Goal: Task Accomplishment & Management: Complete application form

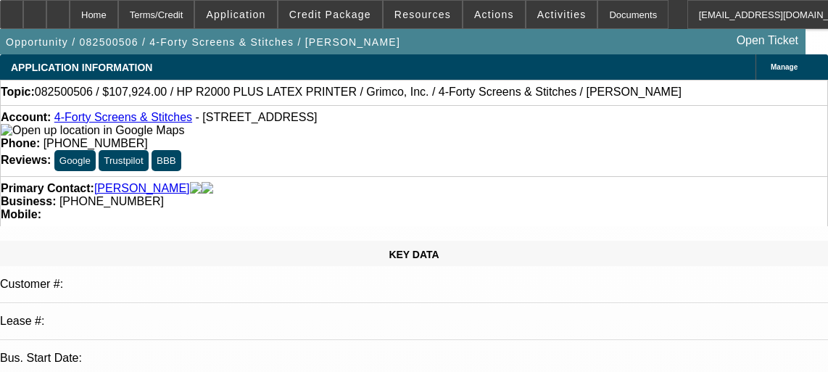
select select "0"
select select "0.1"
select select "4"
select select "0"
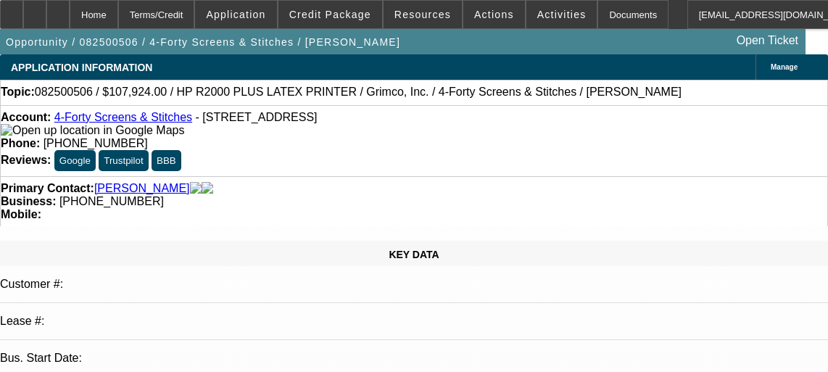
select select "0"
select select "0.1"
select select "4"
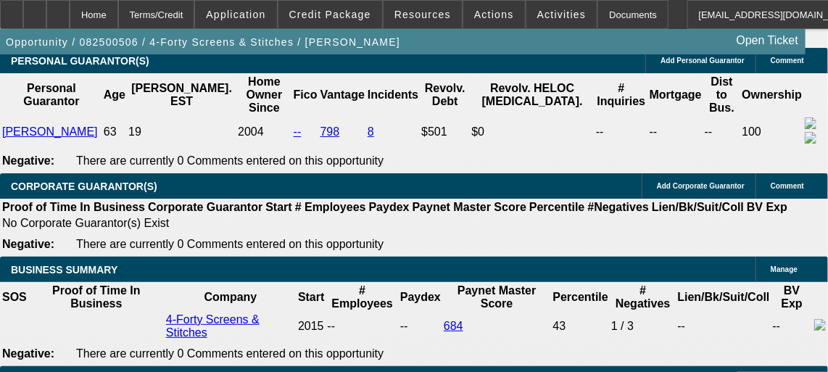
scroll to position [2226, 0]
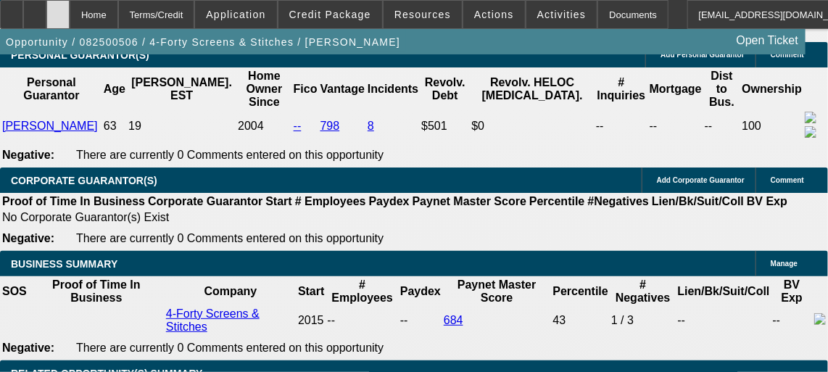
click at [70, 17] on div at bounding box center [57, 14] width 23 height 29
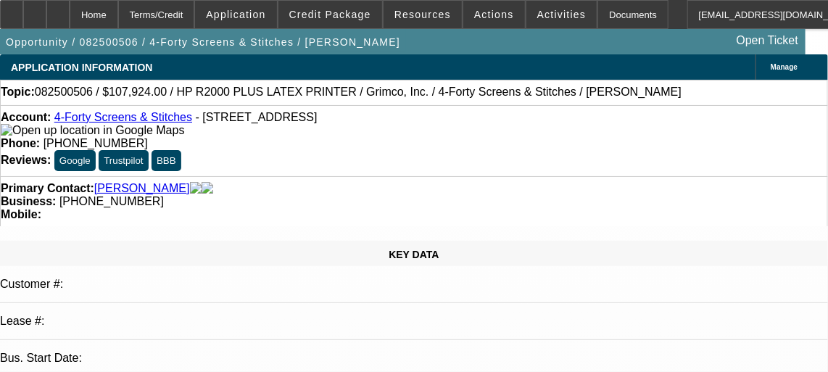
select select "0"
select select "0.1"
select select "0"
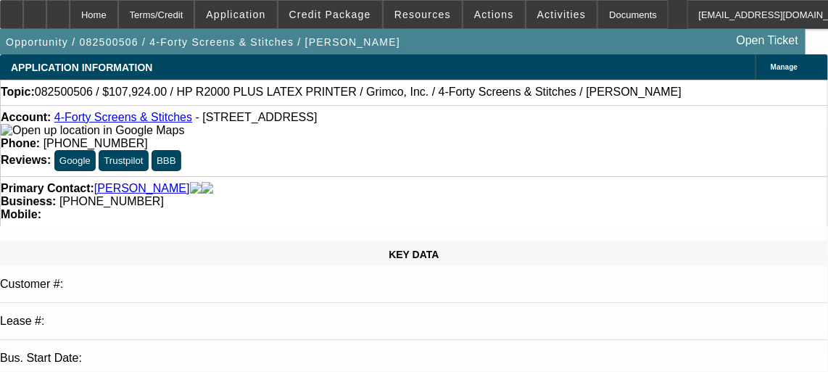
select select "0.1"
select select "1"
select select "4"
select select "1"
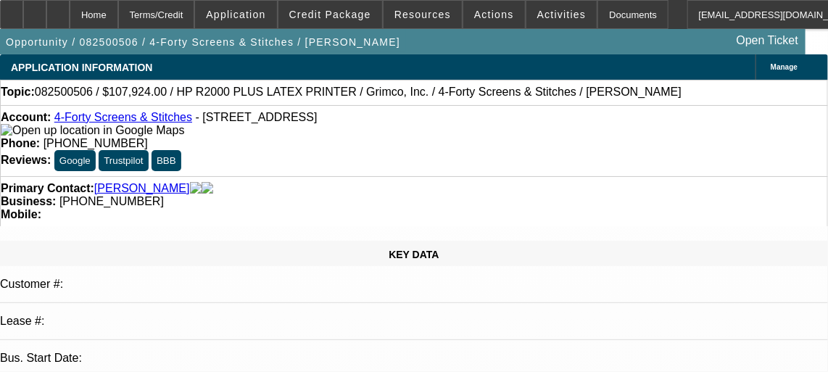
select select "1"
select select "4"
drag, startPoint x: 459, startPoint y: 120, endPoint x: 547, endPoint y: 115, distance: 87.9
click at [547, 137] on div "Phone: (318) 447-6887" at bounding box center [414, 143] width 827 height 13
copy span "(318) 447-6887"
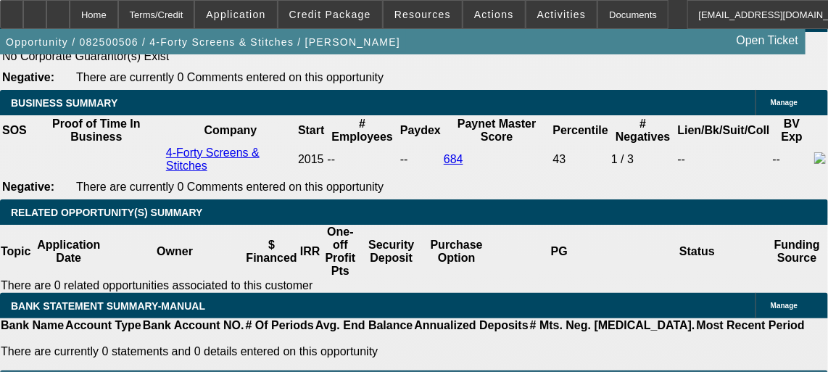
scroll to position [2379, 0]
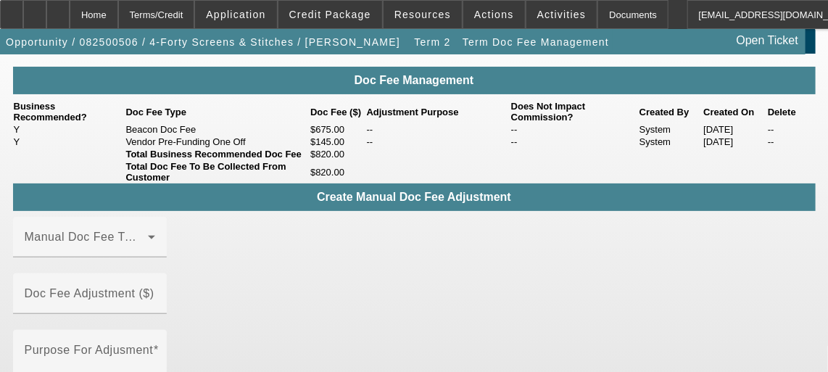
scroll to position [25, 0]
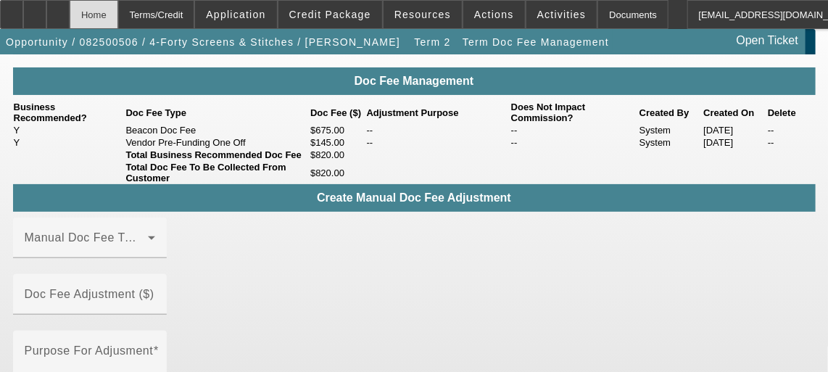
click at [113, 23] on div "Home" at bounding box center [94, 14] width 49 height 29
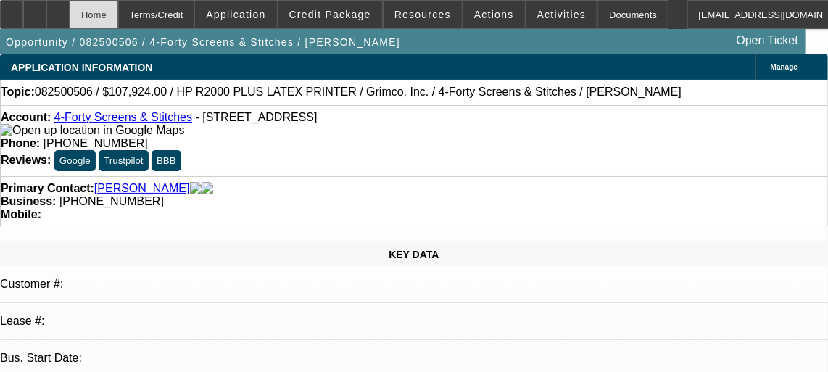
select select "0"
select select "0.1"
select select "4"
select select "0"
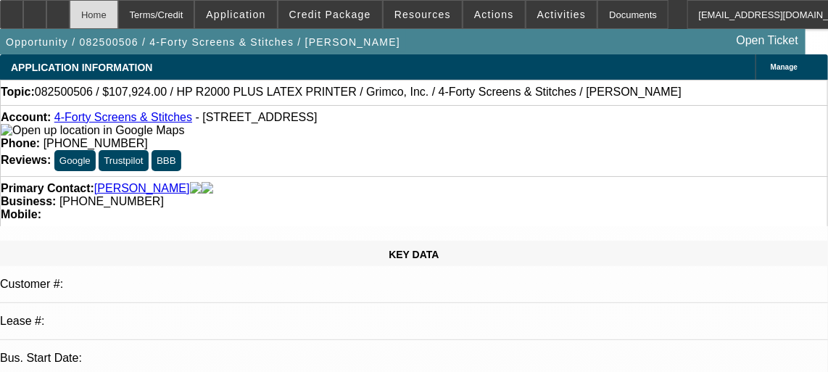
select select "0"
select select "0.1"
select select "4"
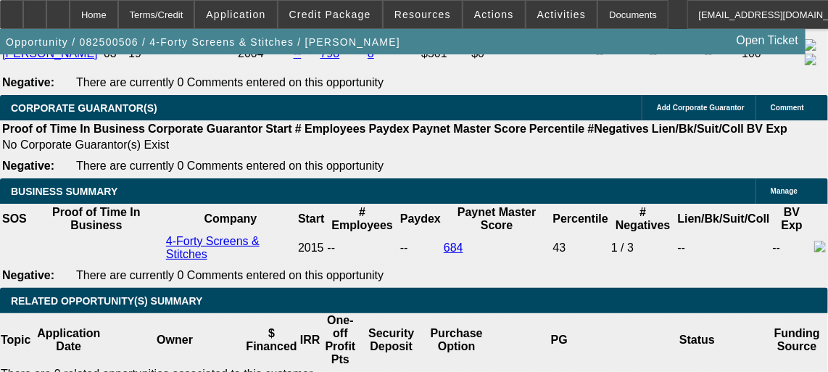
scroll to position [2297, 0]
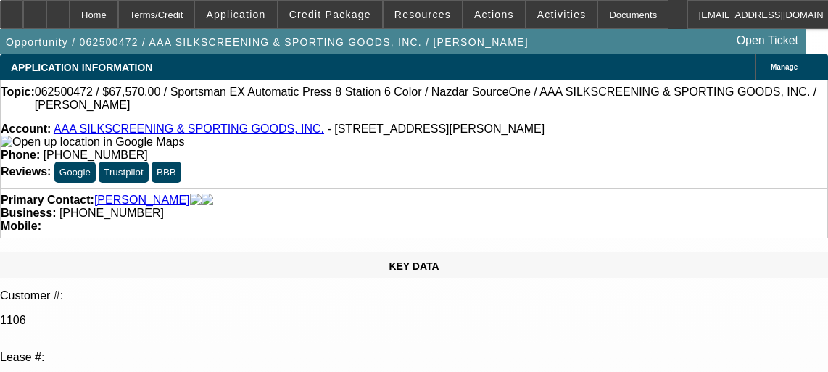
select select "0"
select select "5"
select select "0"
select select "6"
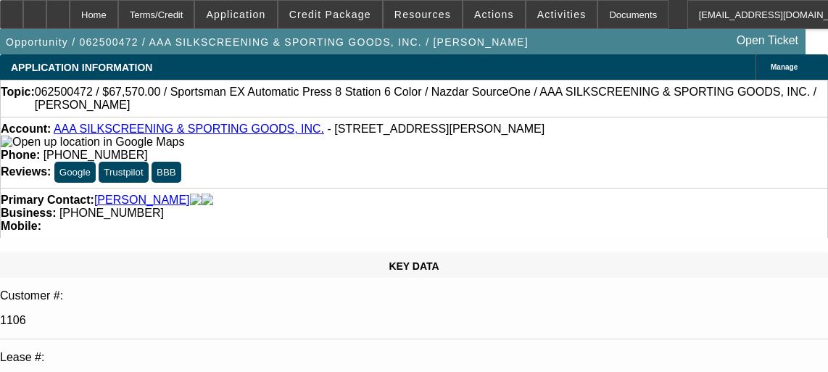
select select "0.1"
select select "2"
select select "0.1"
select select "4"
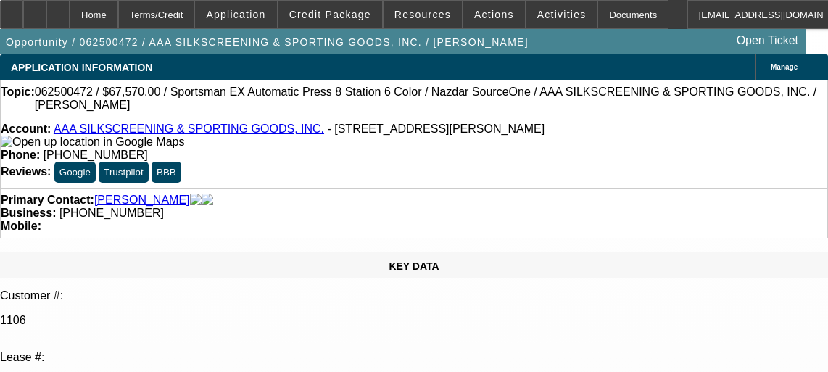
select select "0"
select select "2"
select select "0.1"
select select "4"
select select "0"
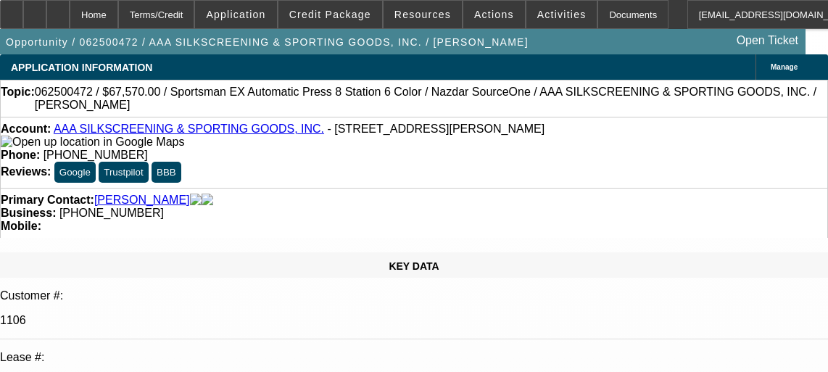
select select "2"
select select "0.1"
select select "4"
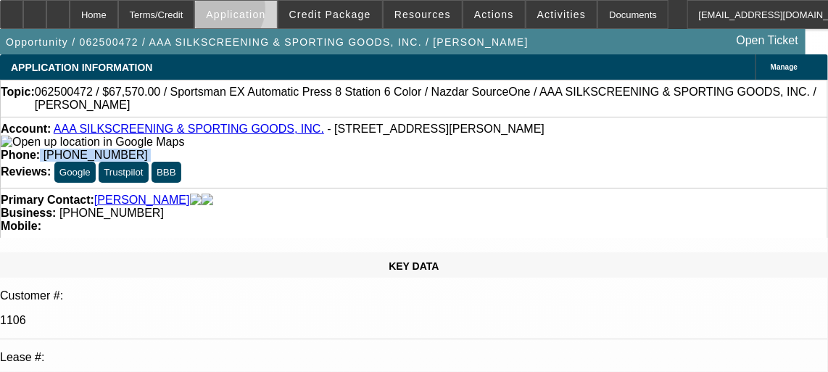
click at [254, 12] on span "Application" at bounding box center [235, 15] width 59 height 12
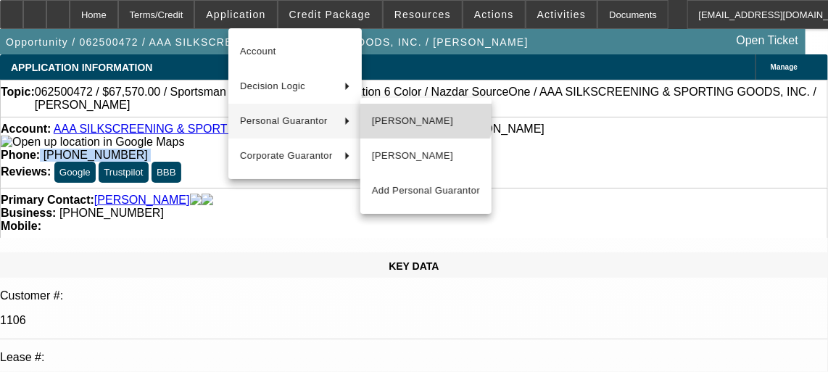
click at [415, 108] on button "Kevin Bergeron" at bounding box center [426, 121] width 131 height 35
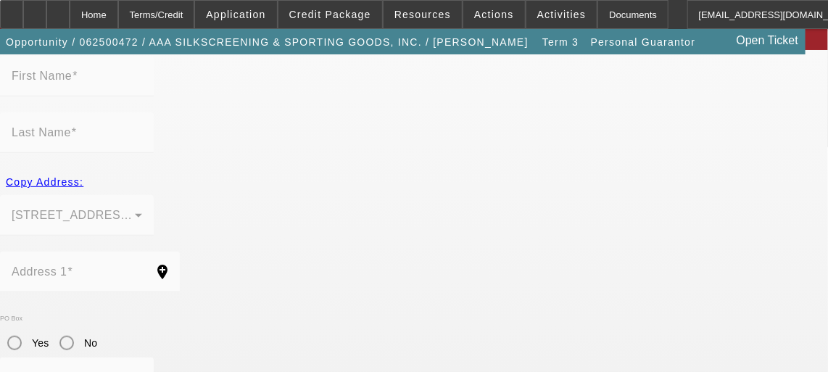
type input "Kevin"
type input "Bergeron"
type input "4708 Ashbury Dr"
radio input "true"
type input "70121"
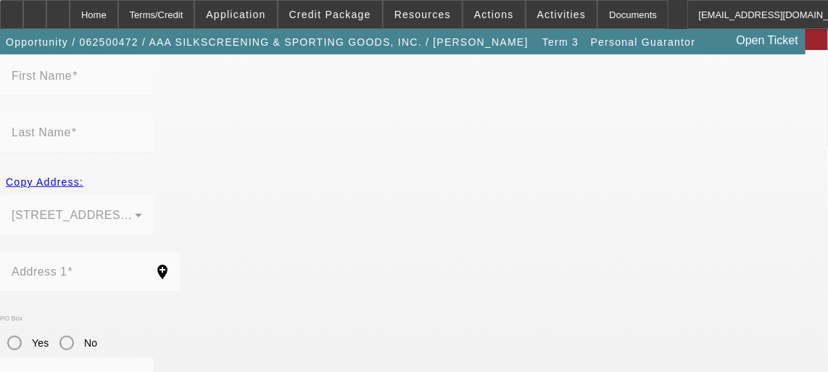
type input "Jefferson"
type input "(504) 239-3333"
type input "50"
type input "438-41-7159"
type input "kevin@aaanola.com"
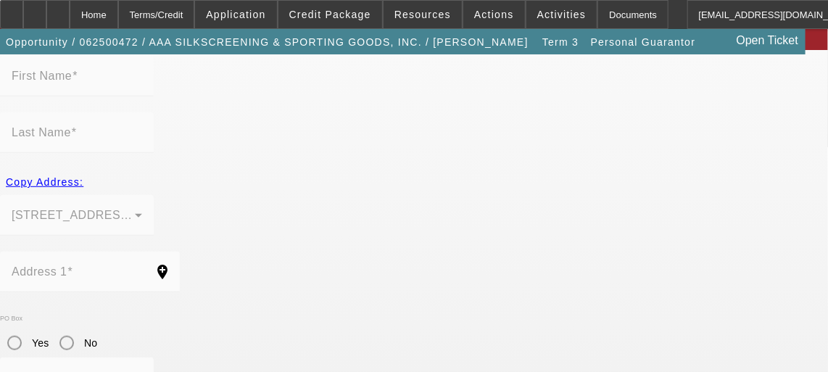
type input "(504) 469-7060"
type input "(504) 417-5519"
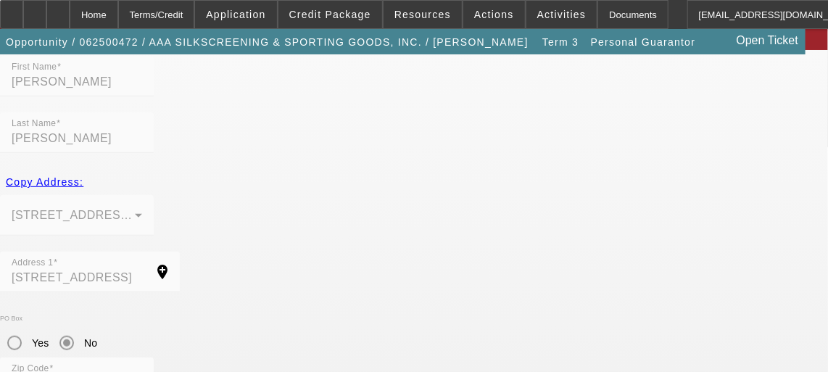
scroll to position [355, 0]
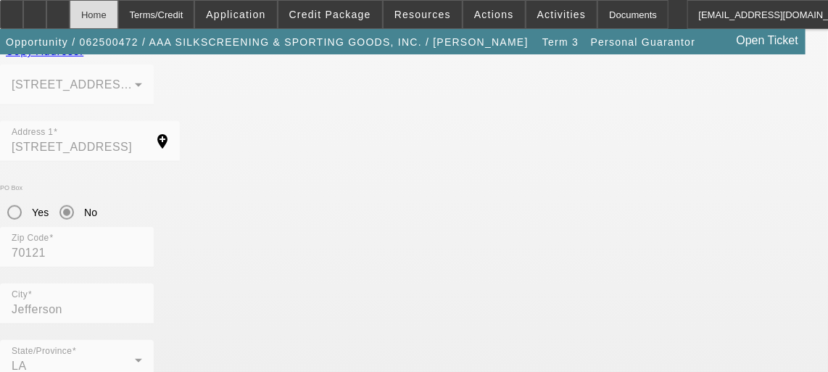
click at [118, 7] on div "Home" at bounding box center [94, 14] width 49 height 29
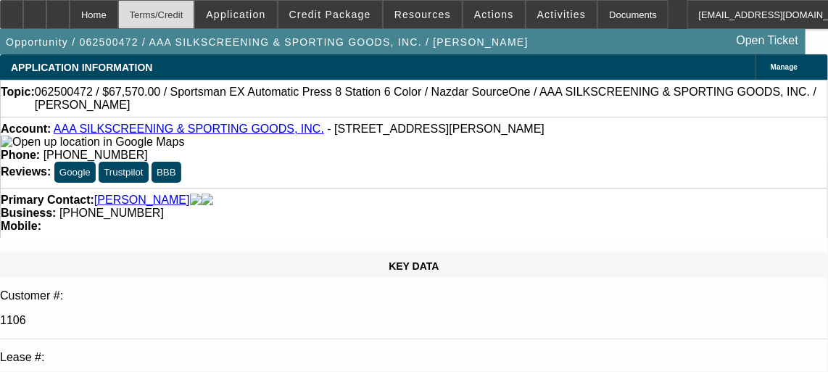
select select "0"
select select "5"
select select "0"
select select "6"
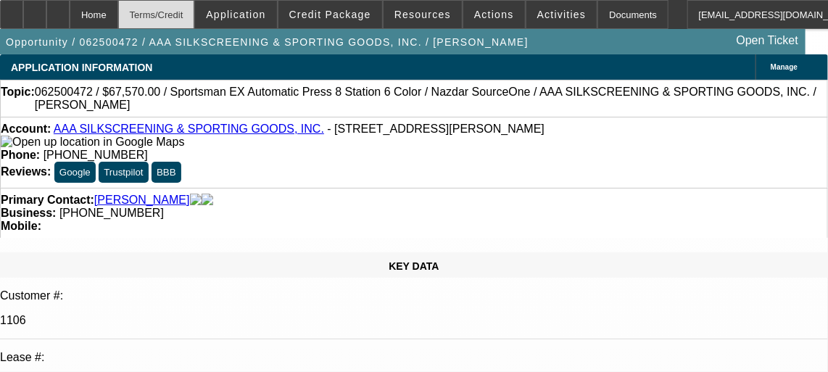
select select "0.1"
select select "2"
select select "0.1"
select select "4"
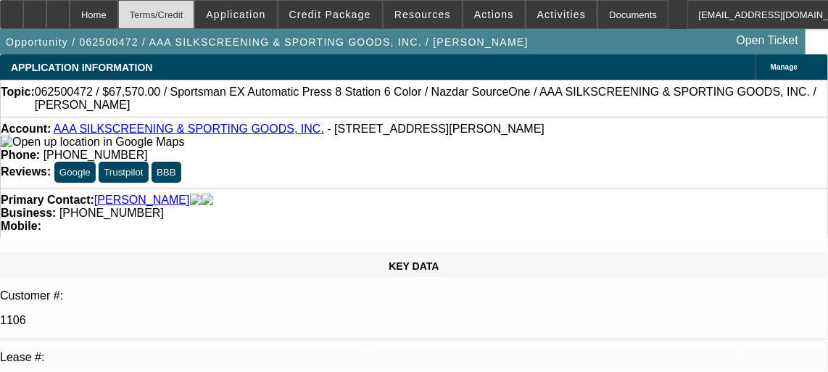
select select "0"
select select "2"
select select "0.1"
select select "4"
select select "0"
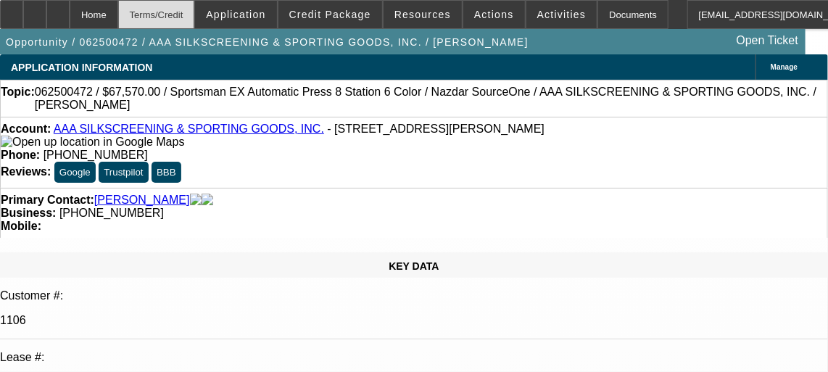
select select "2"
select select "0.1"
select select "4"
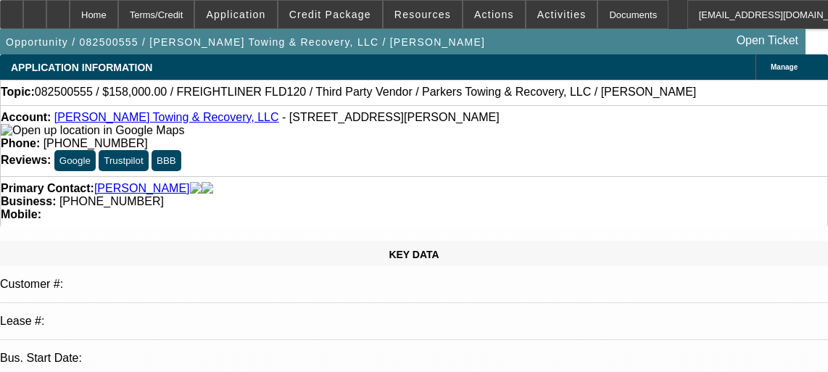
select select "0"
select select "0.1"
select select "4"
select select "0"
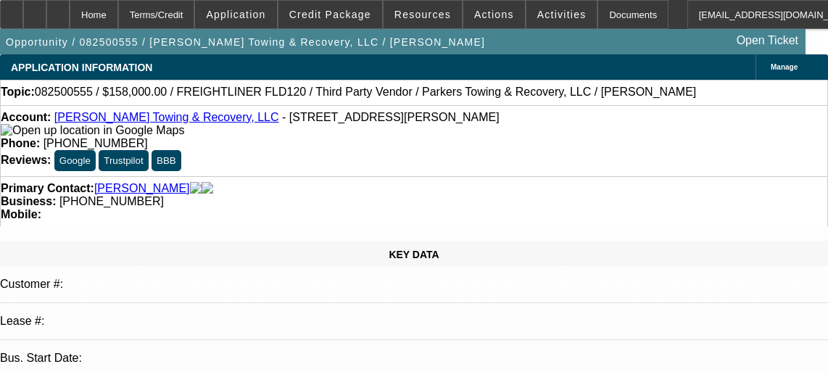
select select "2"
select select "0.1"
select select "4"
select select "0"
select select "2"
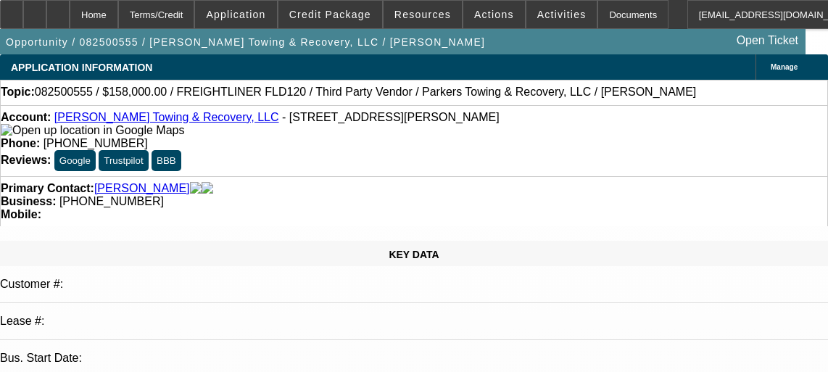
select select "0.1"
select select "4"
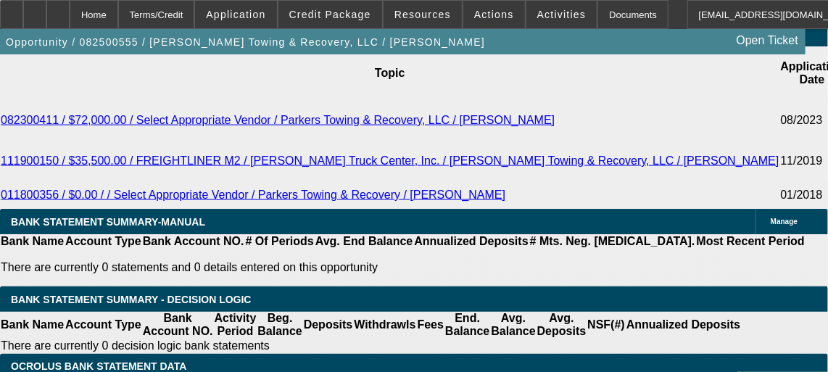
scroll to position [2622, 0]
